Goal: Transaction & Acquisition: Purchase product/service

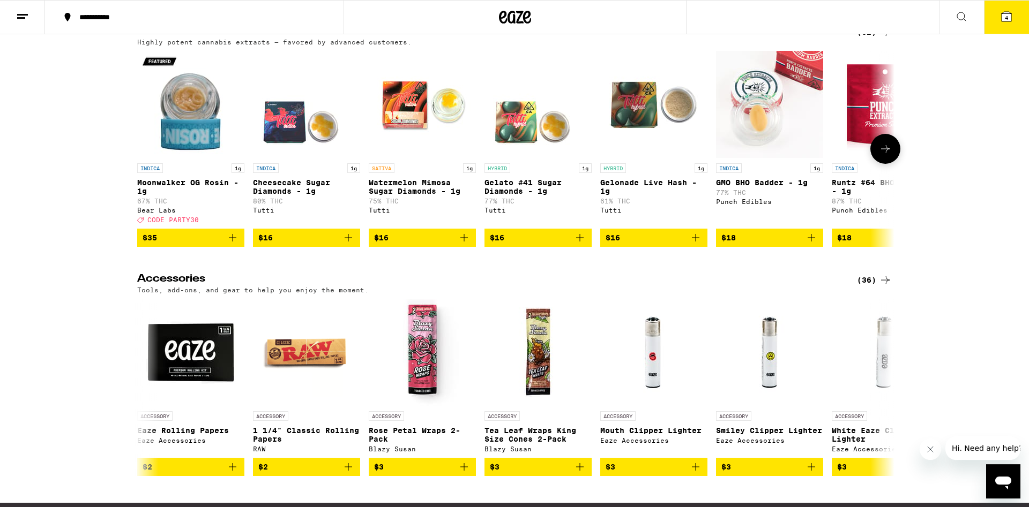
scroll to position [4646, 0]
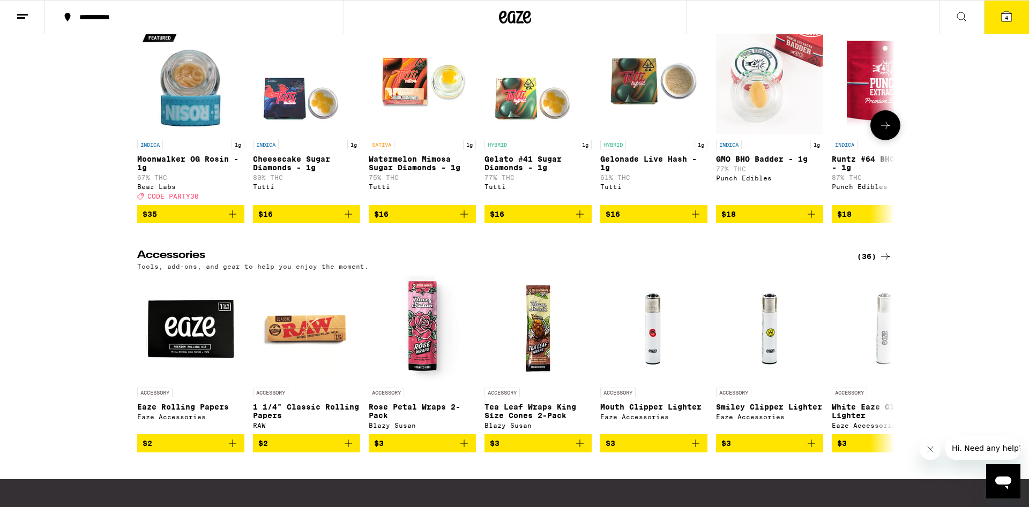
click at [875, 140] on button at bounding box center [885, 125] width 30 height 30
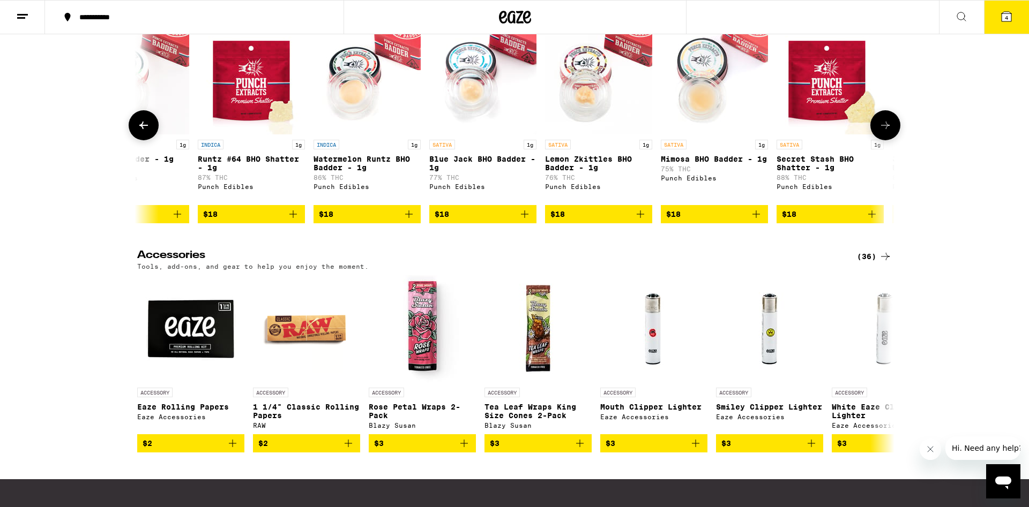
click at [875, 140] on button at bounding box center [885, 125] width 30 height 30
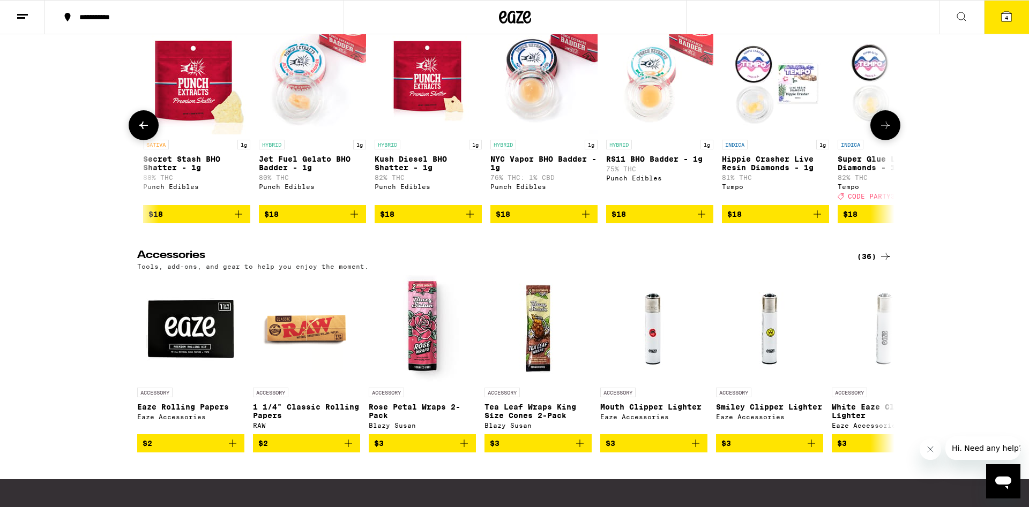
click at [875, 140] on button at bounding box center [885, 125] width 30 height 30
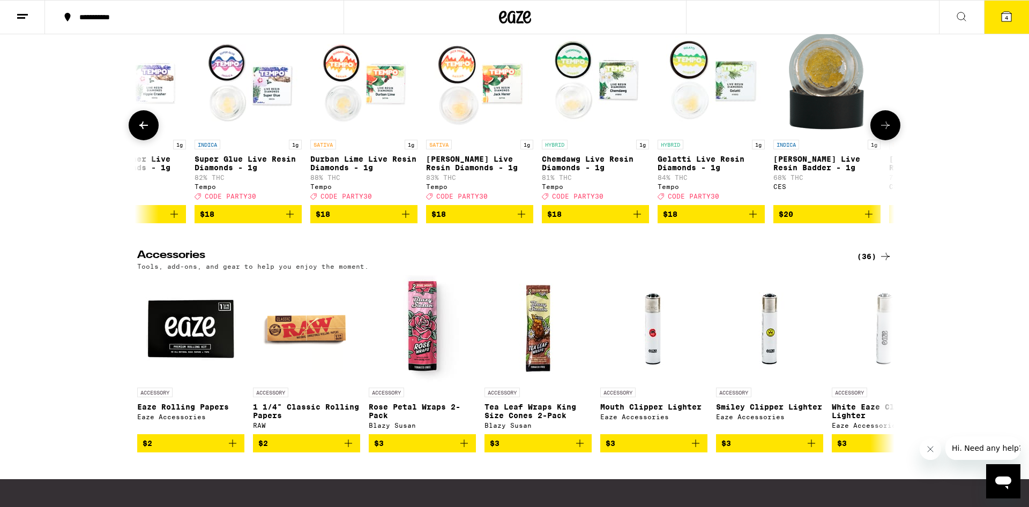
click at [875, 140] on button at bounding box center [885, 125] width 30 height 30
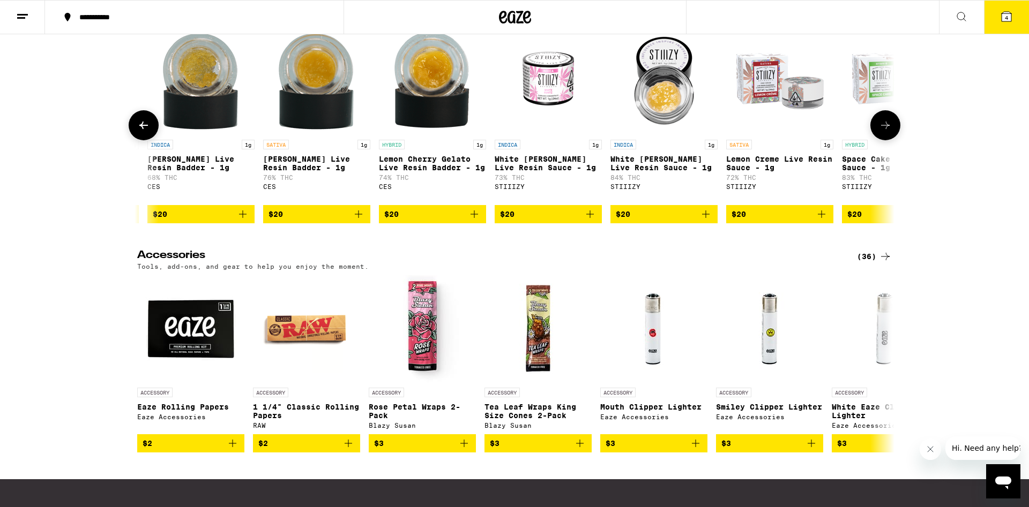
click at [150, 140] on button at bounding box center [144, 125] width 30 height 30
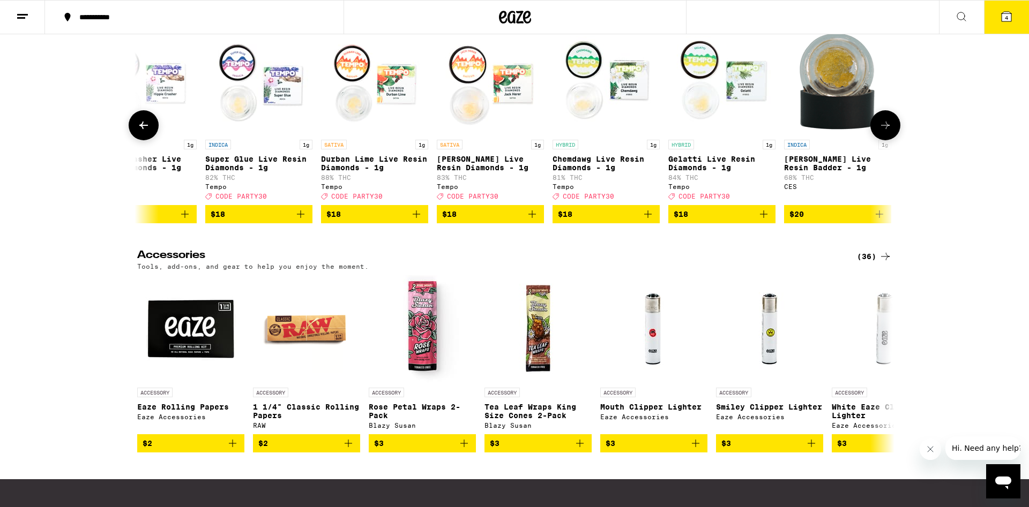
scroll to position [0, 1898]
click at [879, 132] on icon at bounding box center [885, 125] width 13 height 13
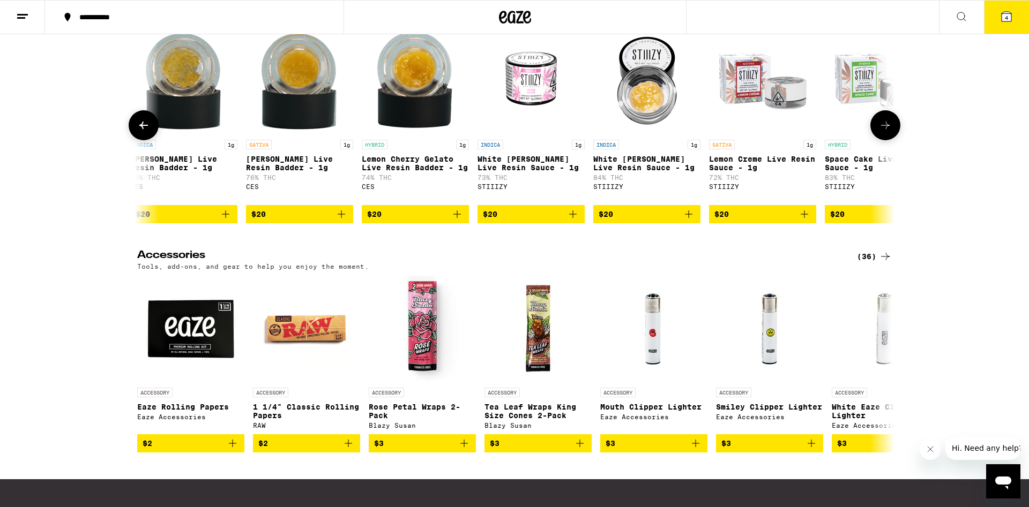
click at [880, 132] on icon at bounding box center [885, 125] width 13 height 13
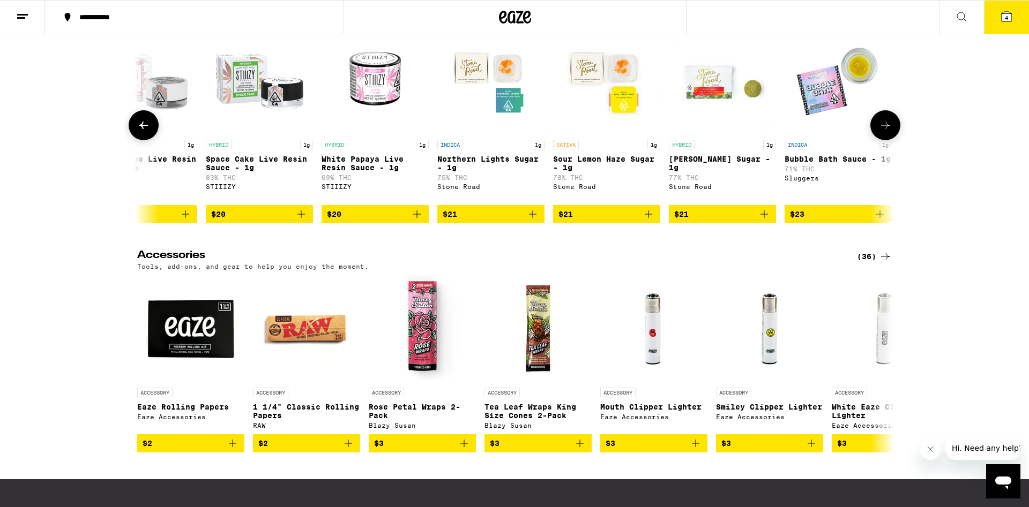
click at [880, 132] on icon at bounding box center [885, 125] width 13 height 13
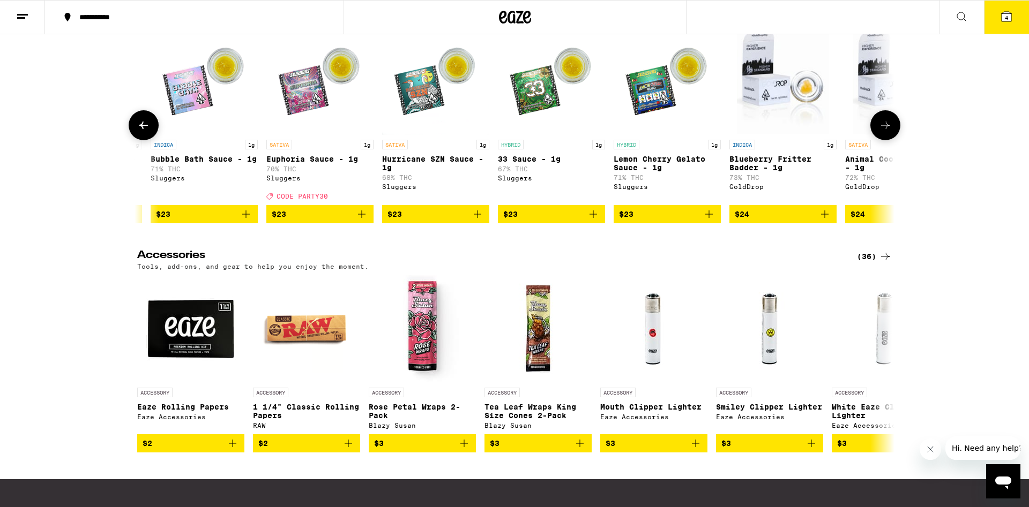
click at [880, 132] on icon at bounding box center [885, 125] width 13 height 13
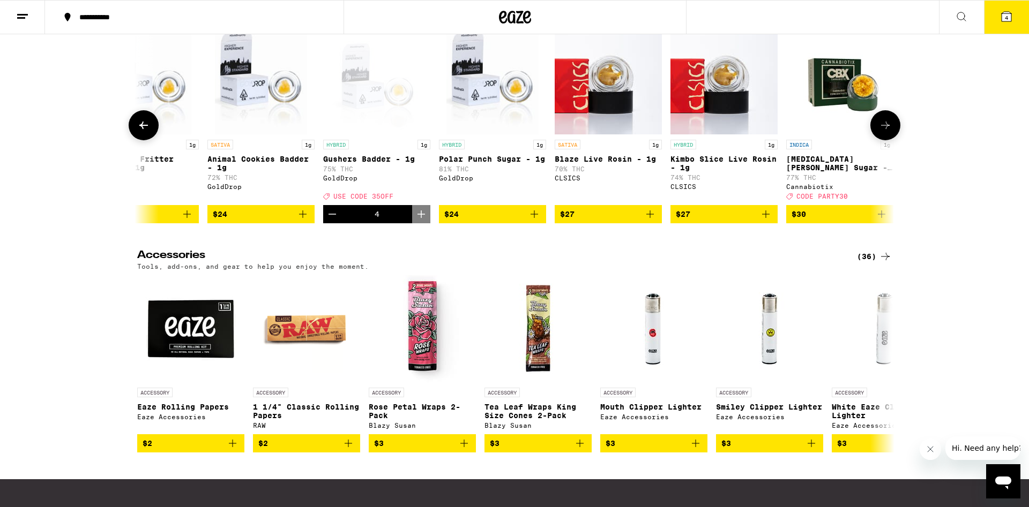
click at [880, 132] on icon at bounding box center [885, 125] width 13 height 13
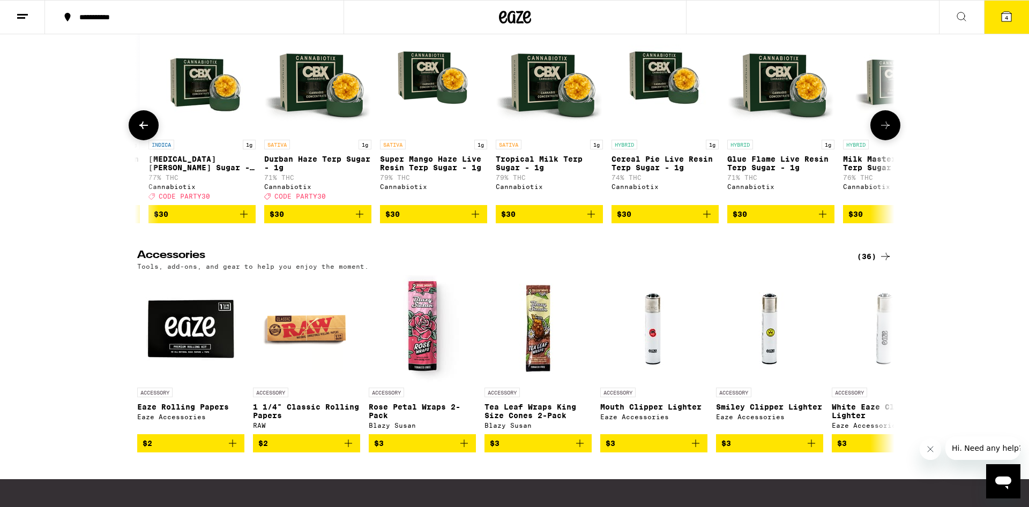
click at [138, 140] on button at bounding box center [144, 125] width 30 height 30
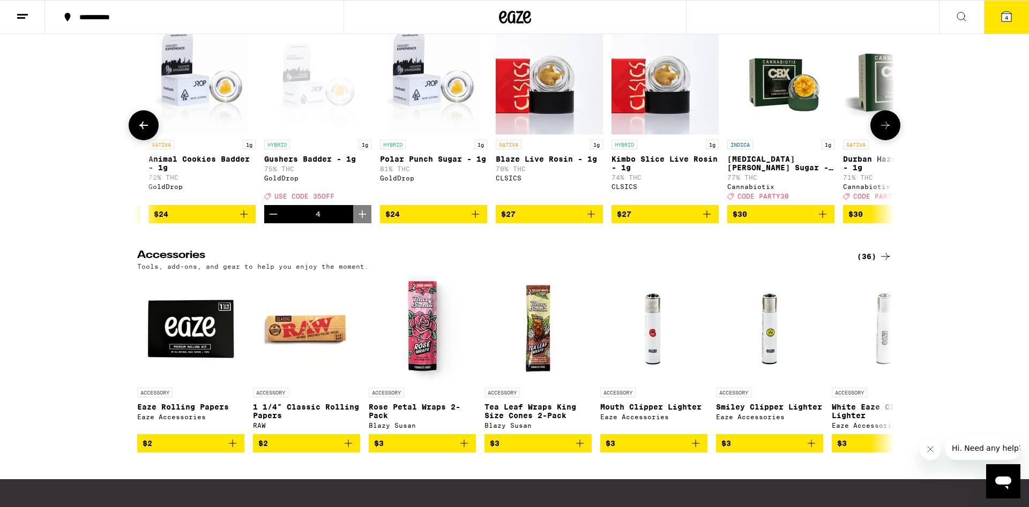
click at [139, 132] on icon at bounding box center [143, 125] width 13 height 13
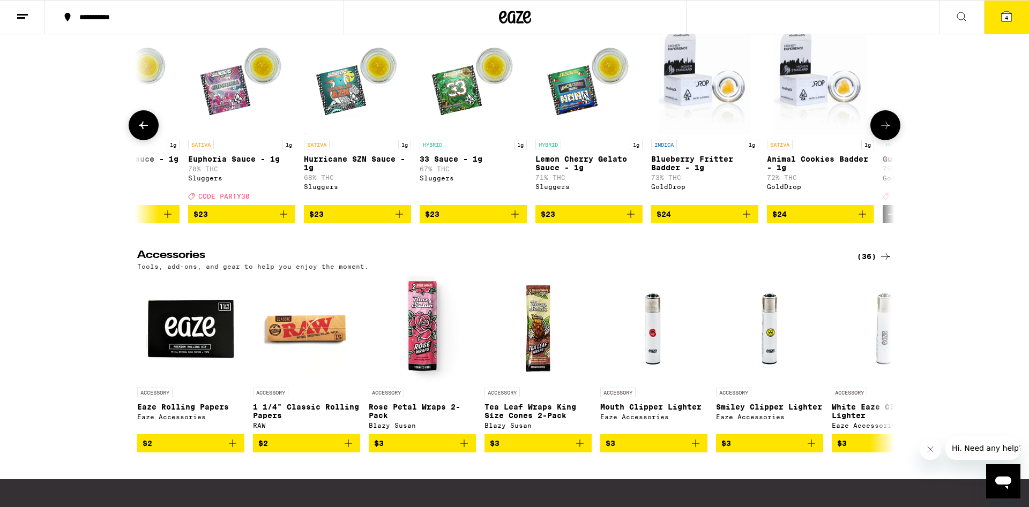
click at [893, 140] on button at bounding box center [885, 125] width 30 height 30
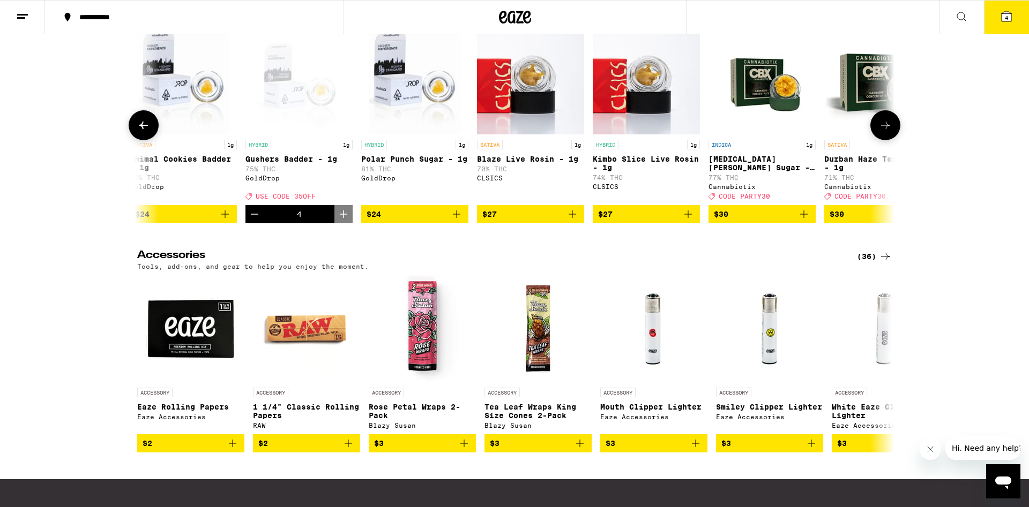
scroll to position [0, 4522]
